Goal: Information Seeking & Learning: Learn about a topic

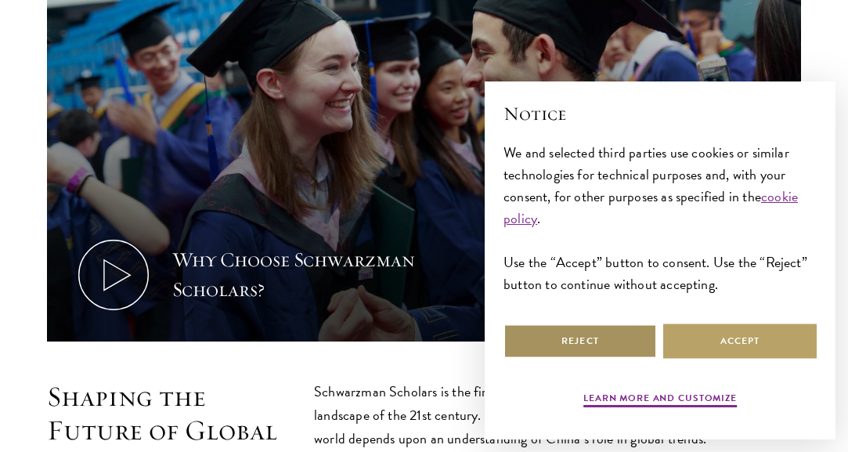
click at [620, 338] on button "Reject" at bounding box center [579, 340] width 153 height 35
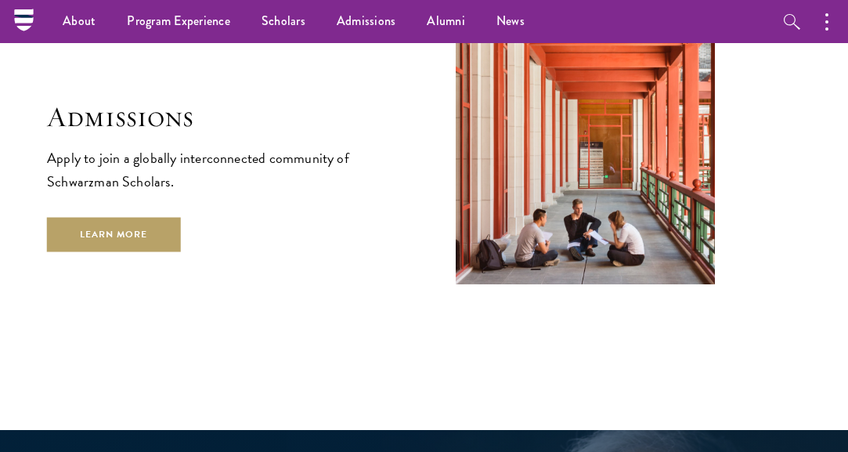
scroll to position [2348, 0]
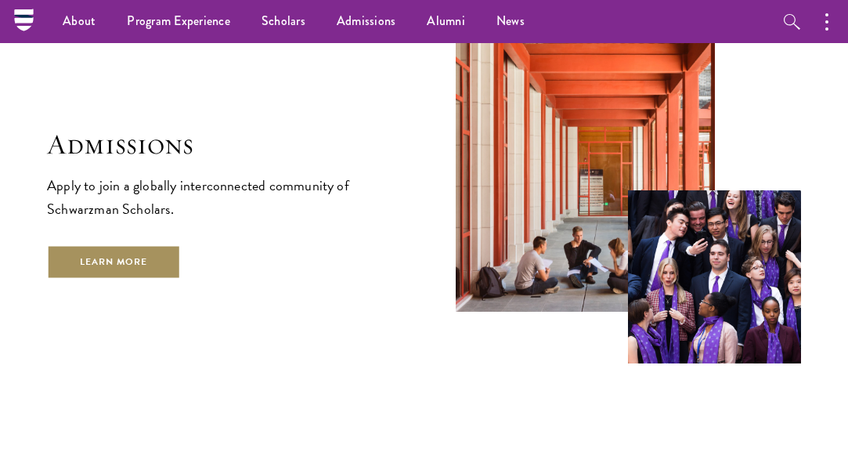
click at [149, 244] on link "Learn More" at bounding box center [114, 261] width 134 height 35
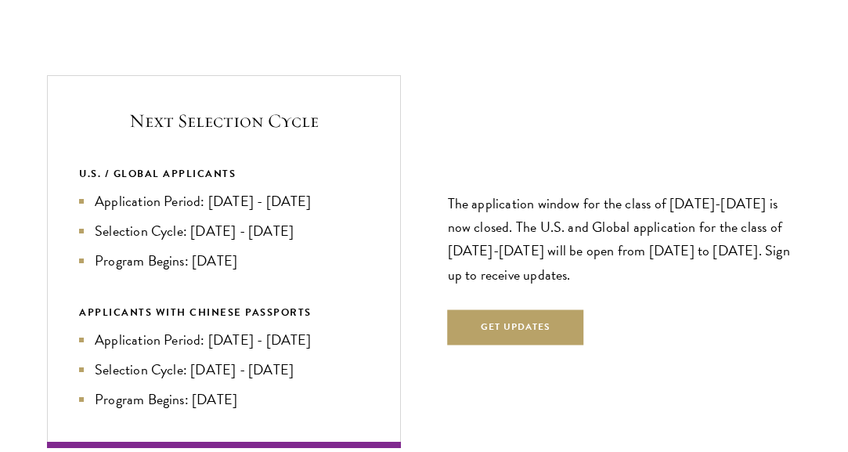
scroll to position [3209, 0]
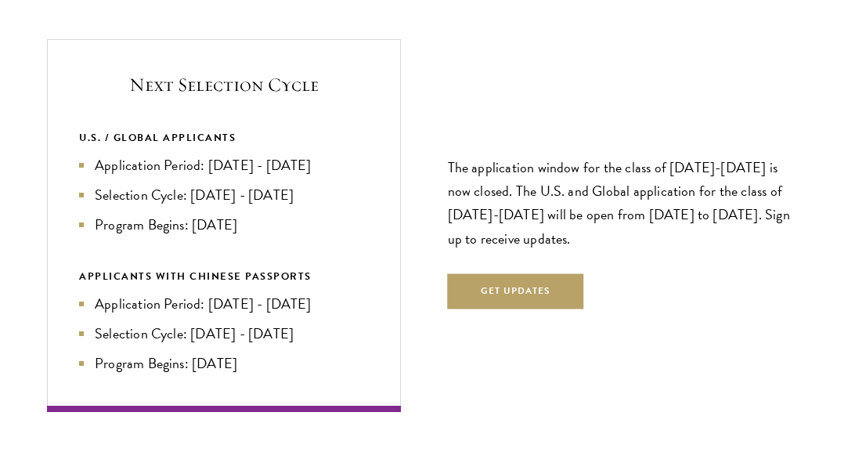
click at [418, 139] on div "Next Selection Cycle U.S. / GLOBAL APPLICANTS Application Period: [DATE] - [DAT…" at bounding box center [424, 225] width 754 height 373
